Goal: Task Accomplishment & Management: Complete application form

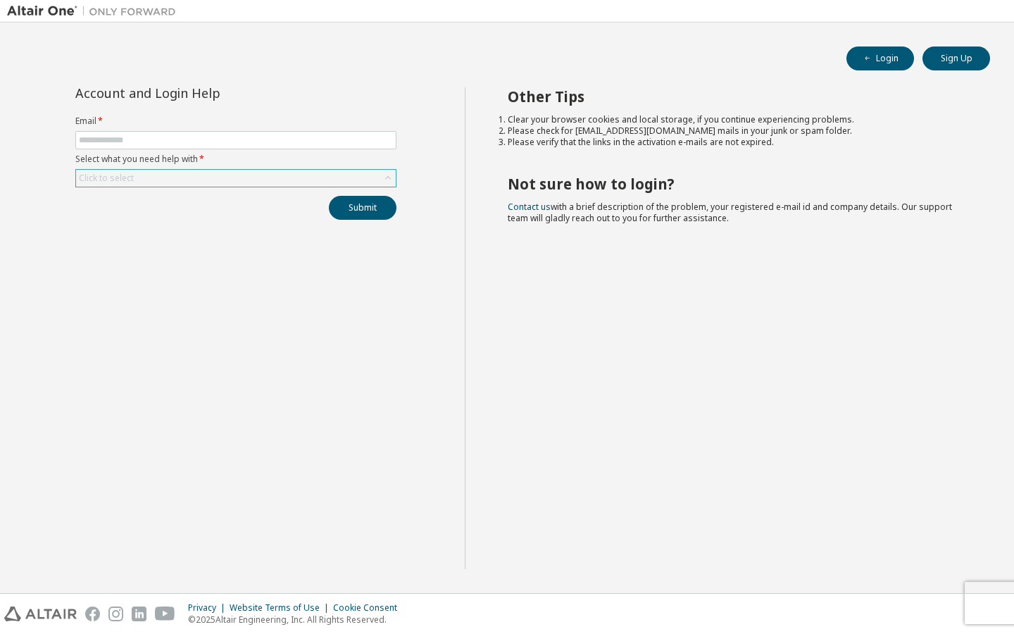
click at [325, 177] on div "Click to select" at bounding box center [236, 178] width 320 height 17
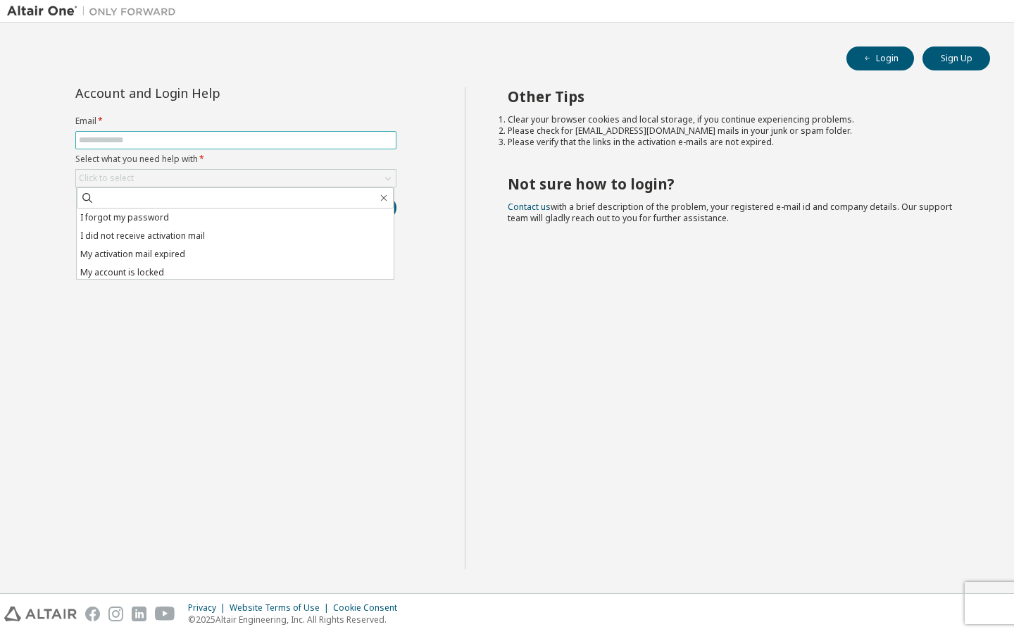
click at [281, 144] on input "text" at bounding box center [236, 139] width 314 height 11
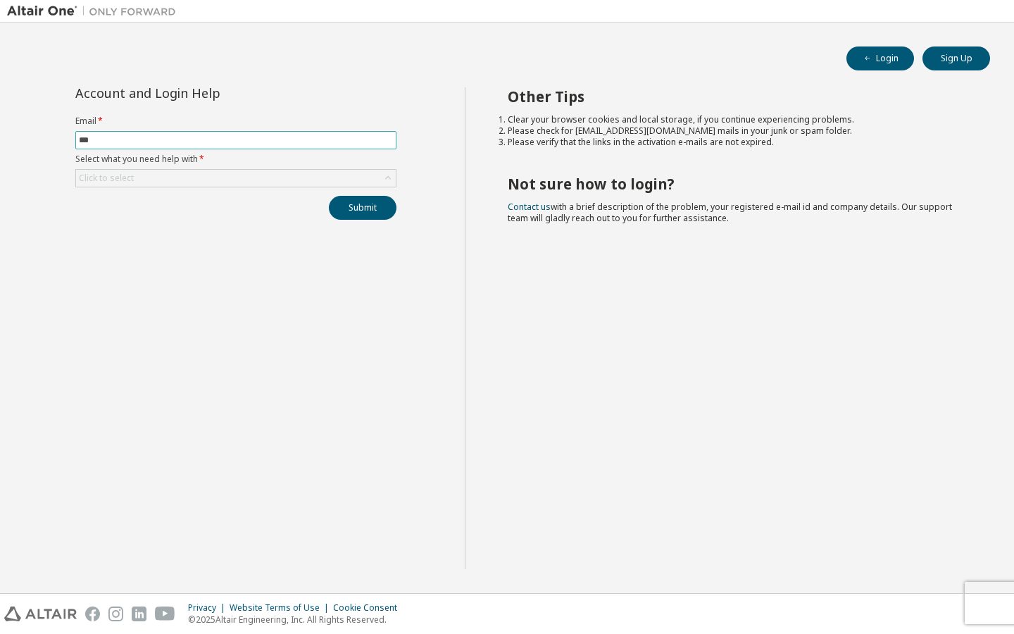
type input "**********"
click at [215, 184] on div "Click to select" at bounding box center [236, 178] width 320 height 17
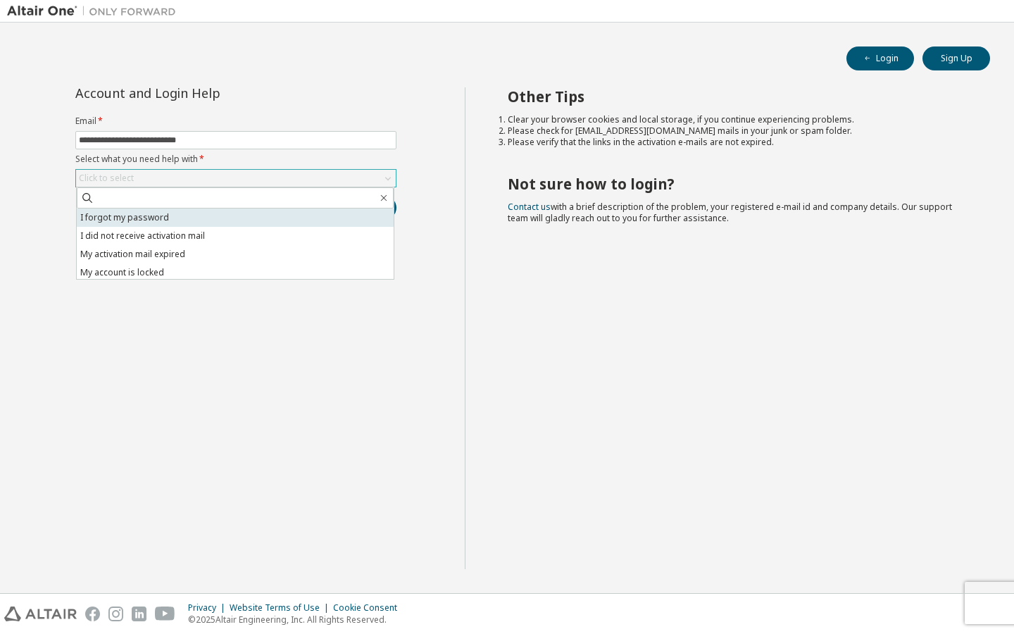
click at [197, 220] on li "I forgot my password" at bounding box center [235, 217] width 317 height 18
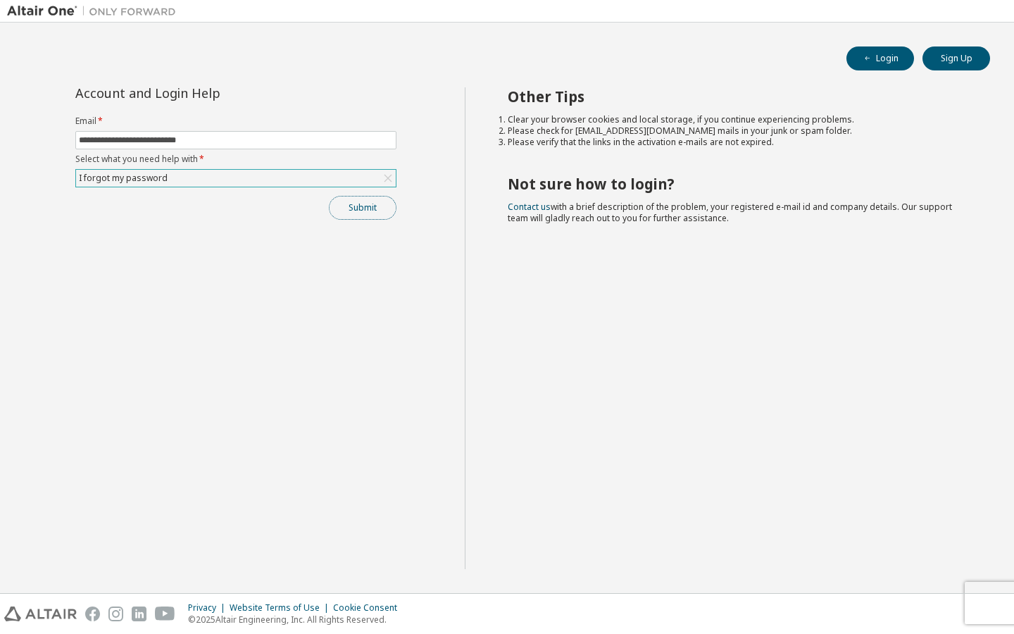
click at [364, 206] on button "Submit" at bounding box center [363, 208] width 68 height 24
click at [883, 66] on button "Login" at bounding box center [880, 58] width 68 height 24
